Goal: Information Seeking & Learning: Learn about a topic

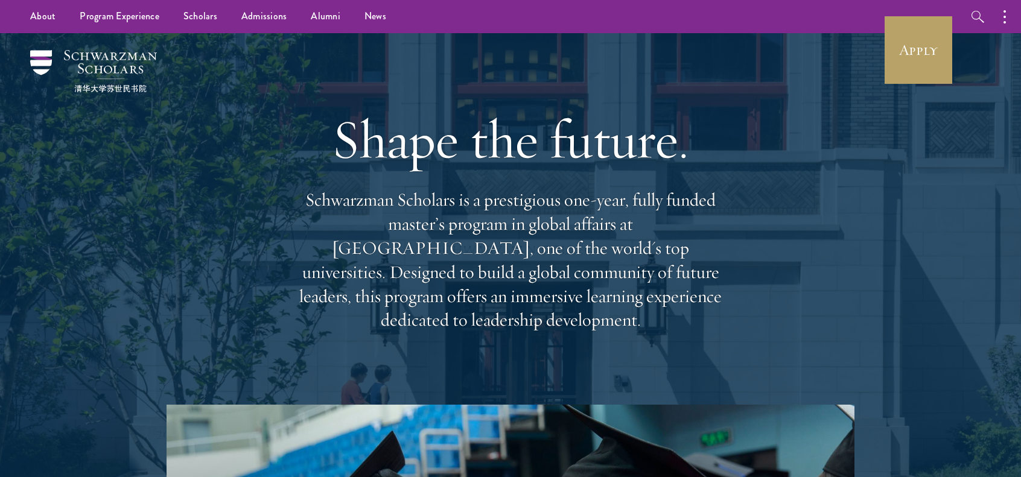
click at [592, 80] on div "Shape the future. Schwarzman Scholars is a prestigious one-year, fully funded m…" at bounding box center [510, 219] width 434 height 348
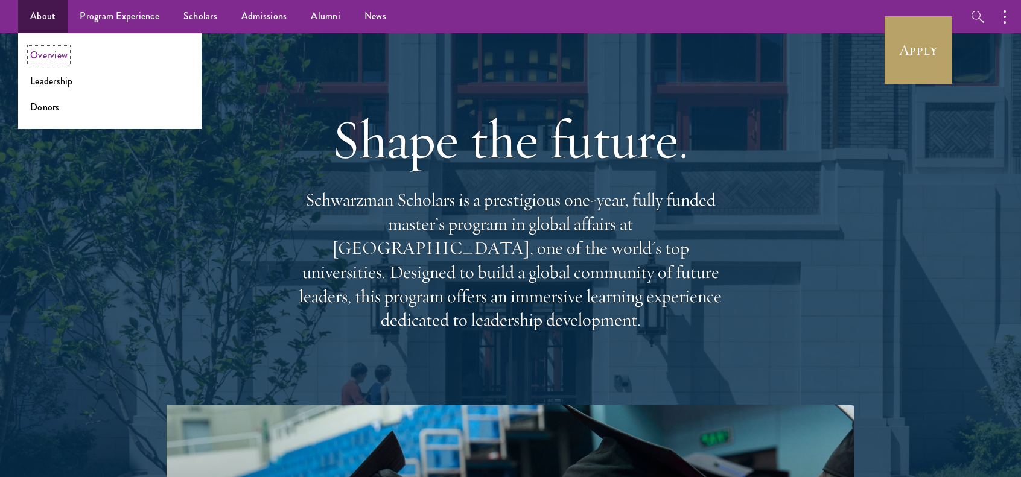
click at [53, 53] on link "Overview" at bounding box center [48, 55] width 37 height 14
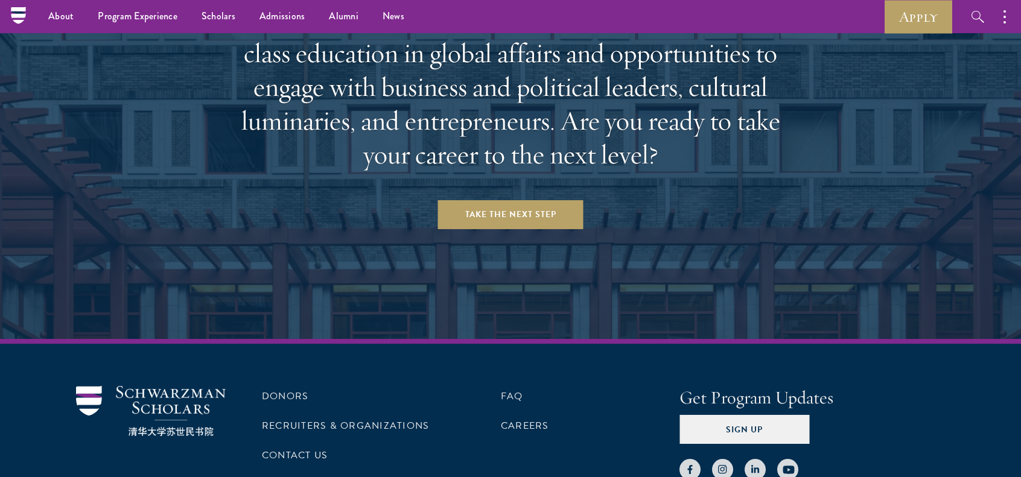
scroll to position [241, 0]
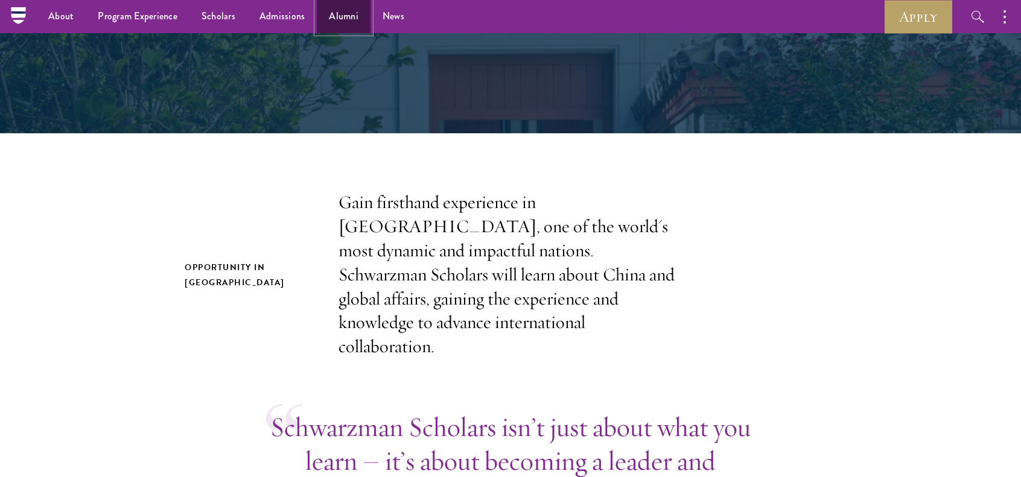
click at [348, 15] on link "Alumni" at bounding box center [344, 16] width 54 height 33
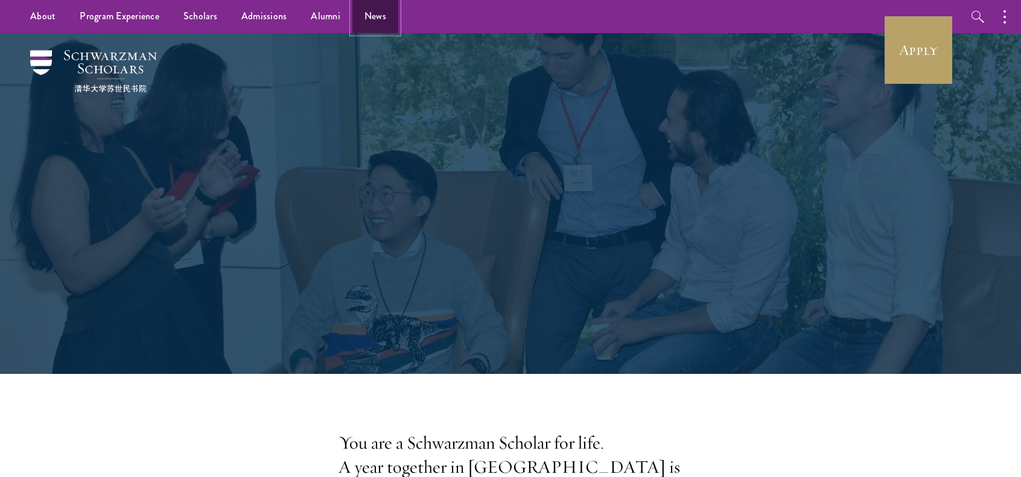
click at [365, 15] on link "News" at bounding box center [375, 16] width 46 height 33
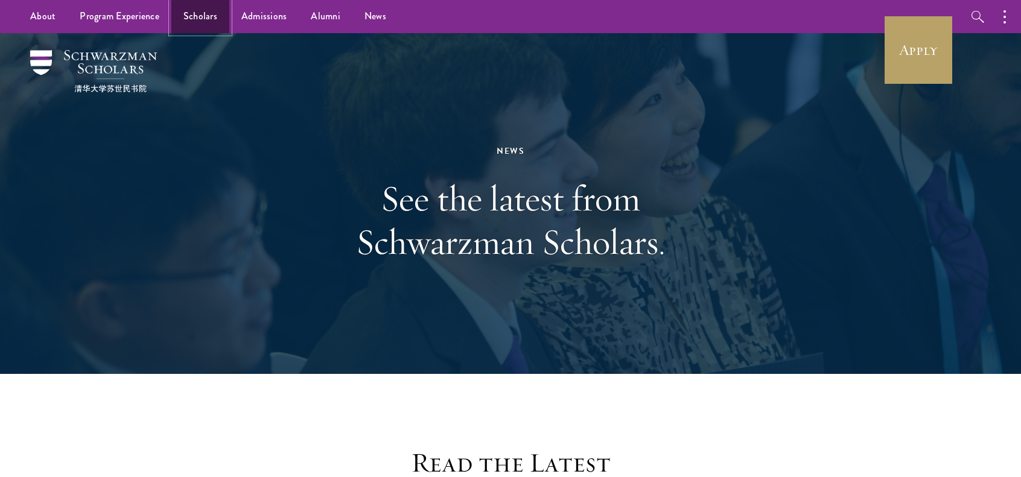
click at [205, 22] on link "Scholars" at bounding box center [200, 16] width 58 height 33
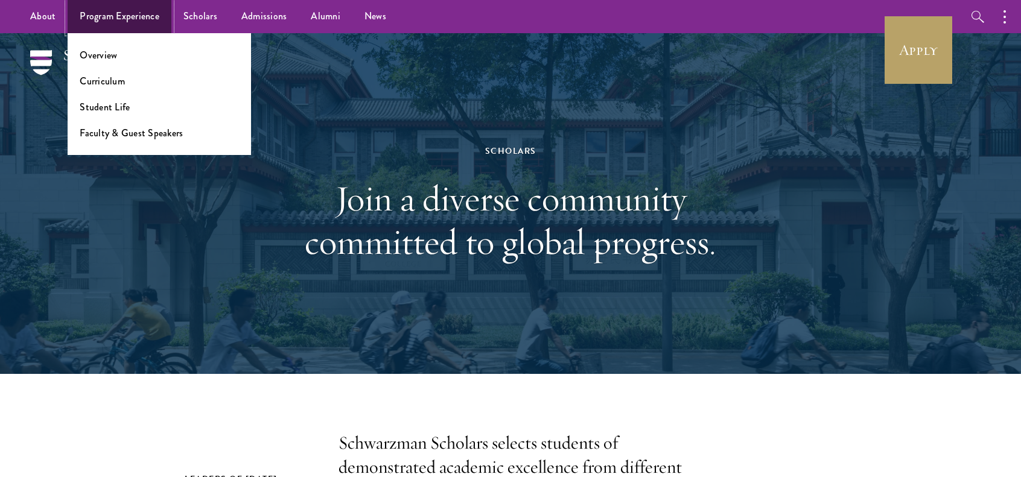
click at [130, 26] on link "Program Experience" at bounding box center [120, 16] width 104 height 33
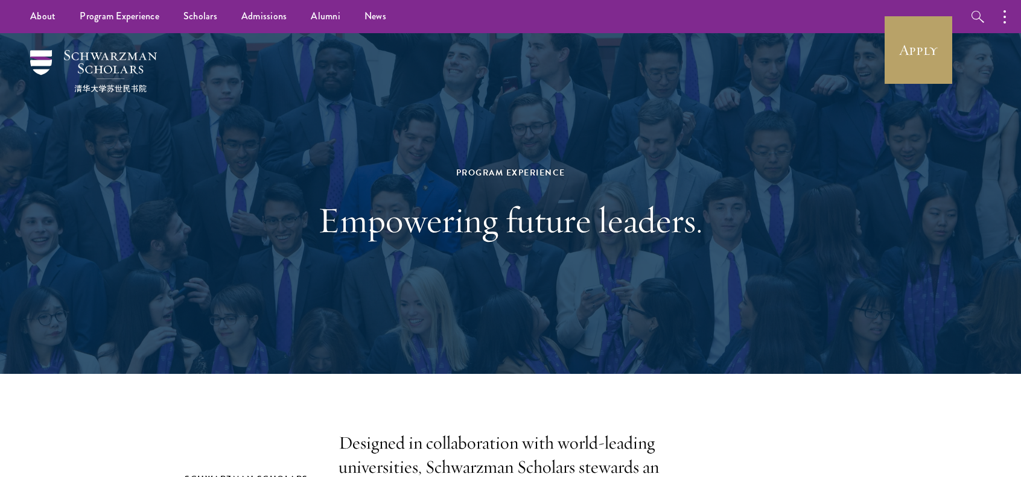
click at [267, 354] on div "Program Experience Empowering future leaders." at bounding box center [510, 203] width 869 height 341
